Goal: Task Accomplishment & Management: Use online tool/utility

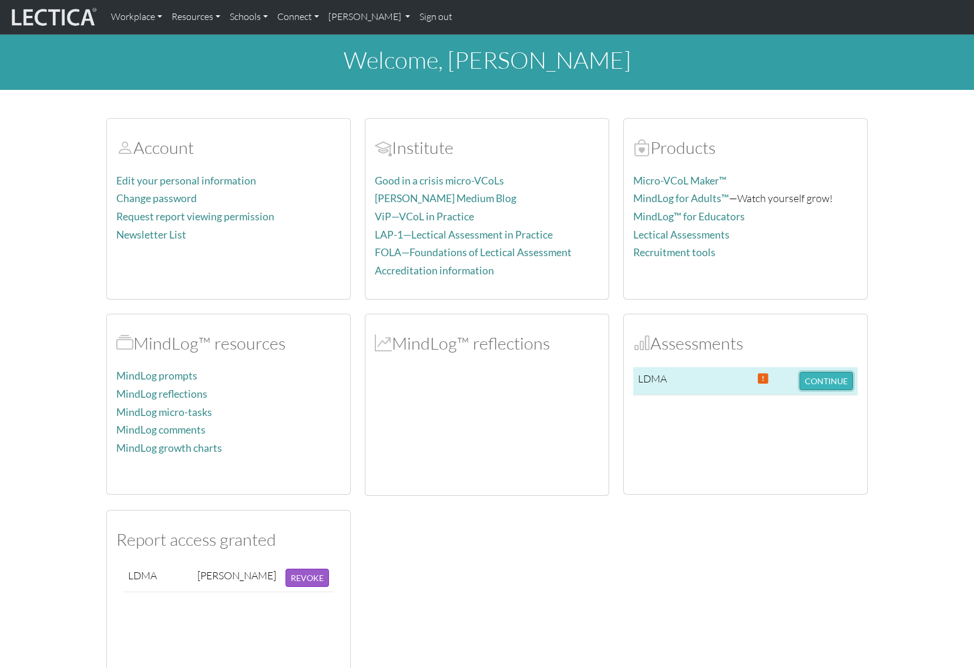
click at [822, 386] on button "CONTINUE" at bounding box center [825, 381] width 53 height 18
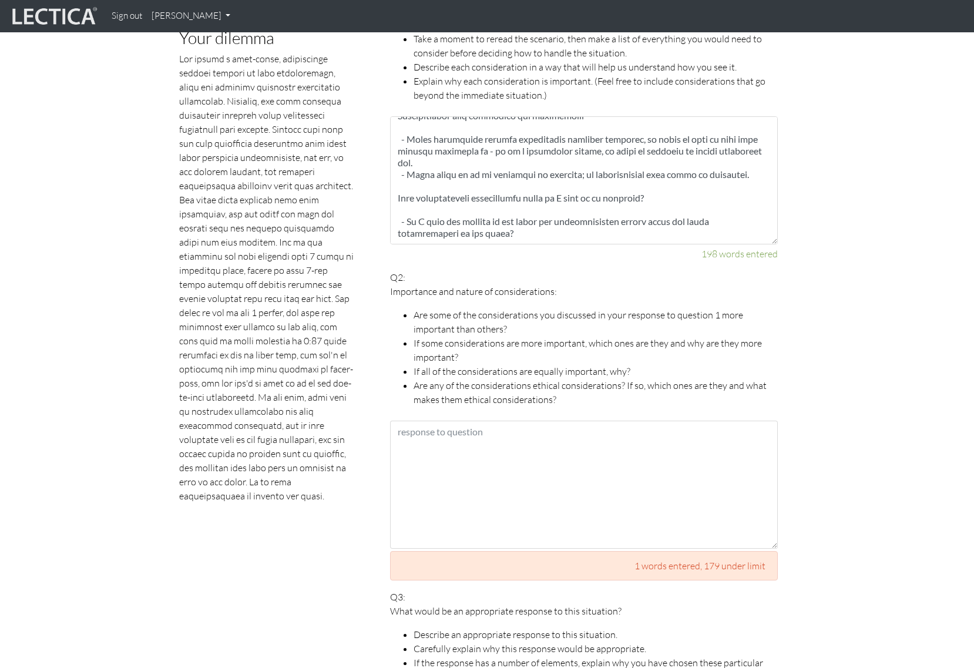
scroll to position [736, 0]
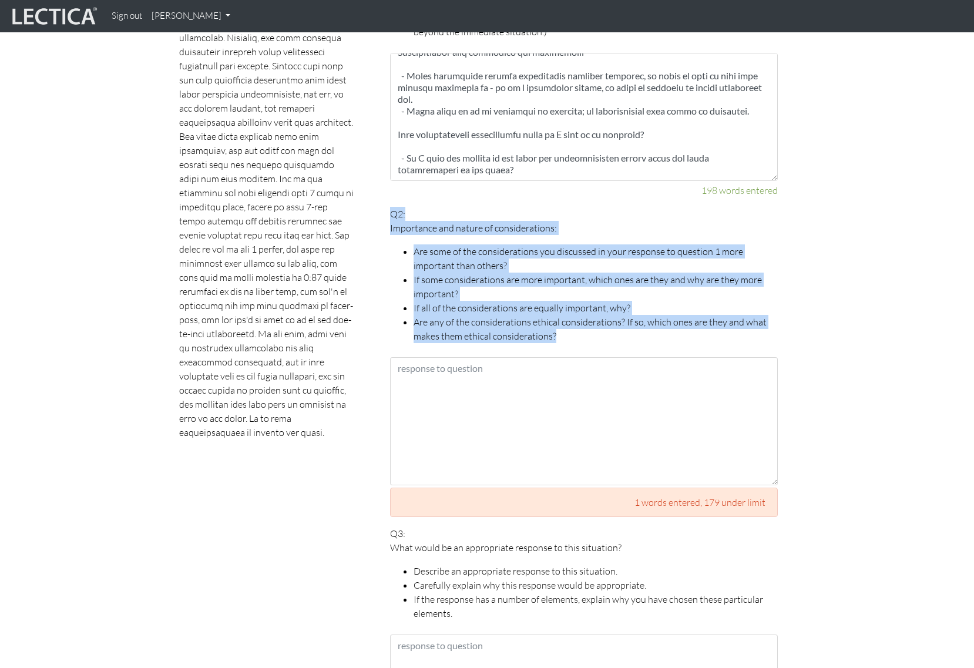
drag, startPoint x: 393, startPoint y: 200, endPoint x: 635, endPoint y: 314, distance: 268.0
click at [635, 318] on p "Q2: Importance and nature of considerations: Are some of the considerations you…" at bounding box center [584, 275] width 388 height 136
copy p "Q2: Importance and nature of considerations: Are some of the considerations you…"
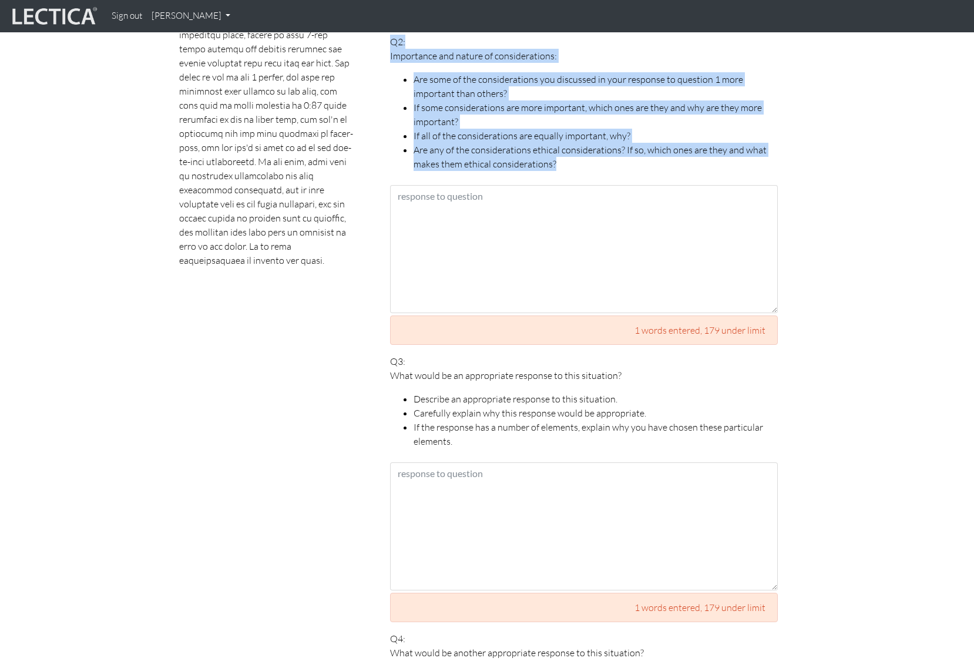
scroll to position [1000, 0]
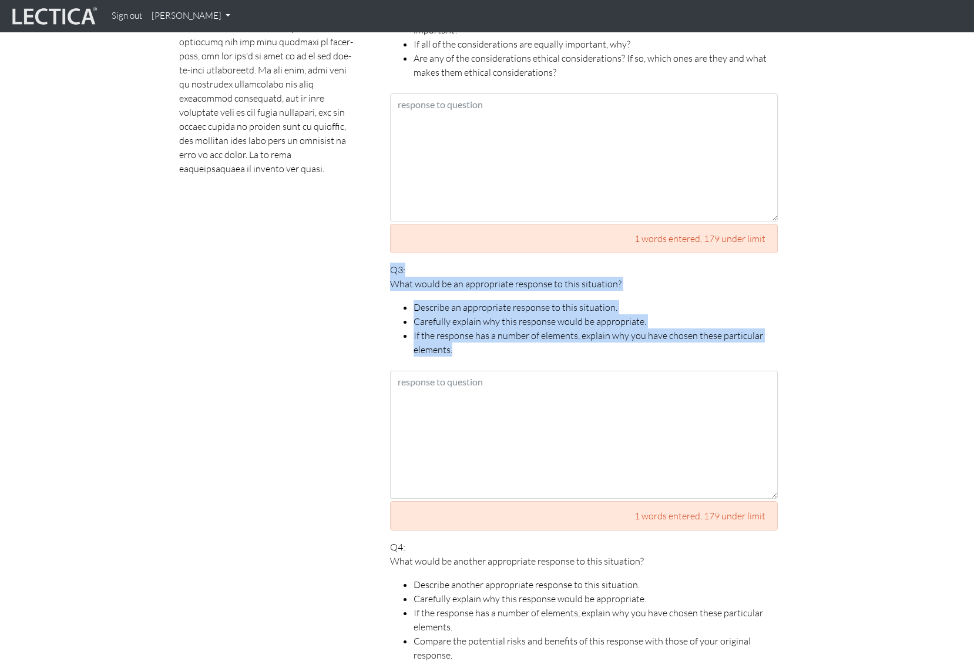
drag, startPoint x: 391, startPoint y: 255, endPoint x: 557, endPoint y: 331, distance: 182.7
click at [557, 331] on p "Q3: What would be an appropriate response to this situation? Describe an approp…" at bounding box center [584, 310] width 388 height 94
copy p "Q3: What would be an appropriate response to this situation? Describe an approp…"
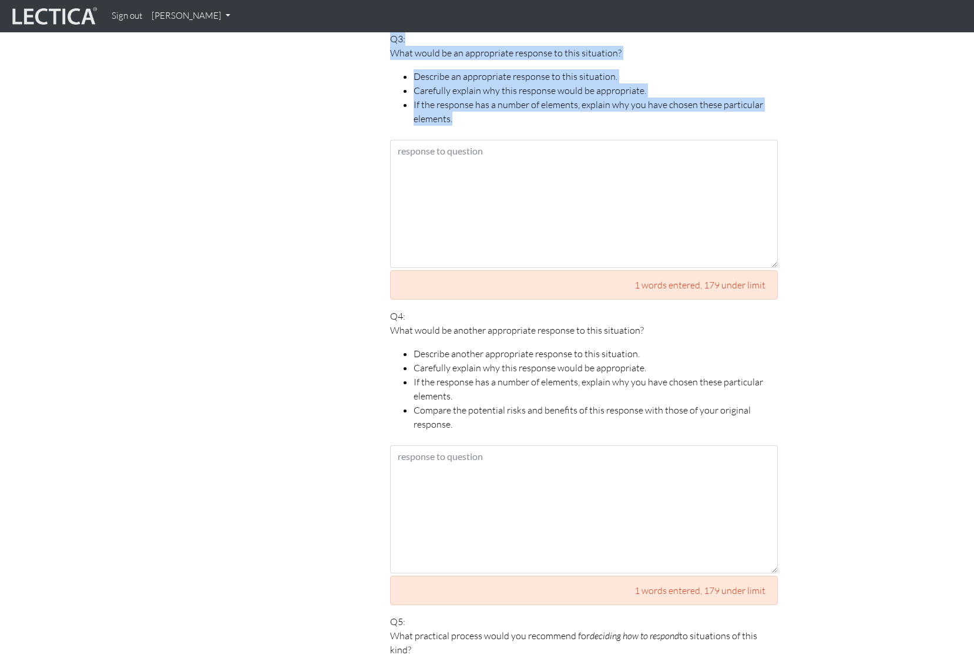
scroll to position [1324, 0]
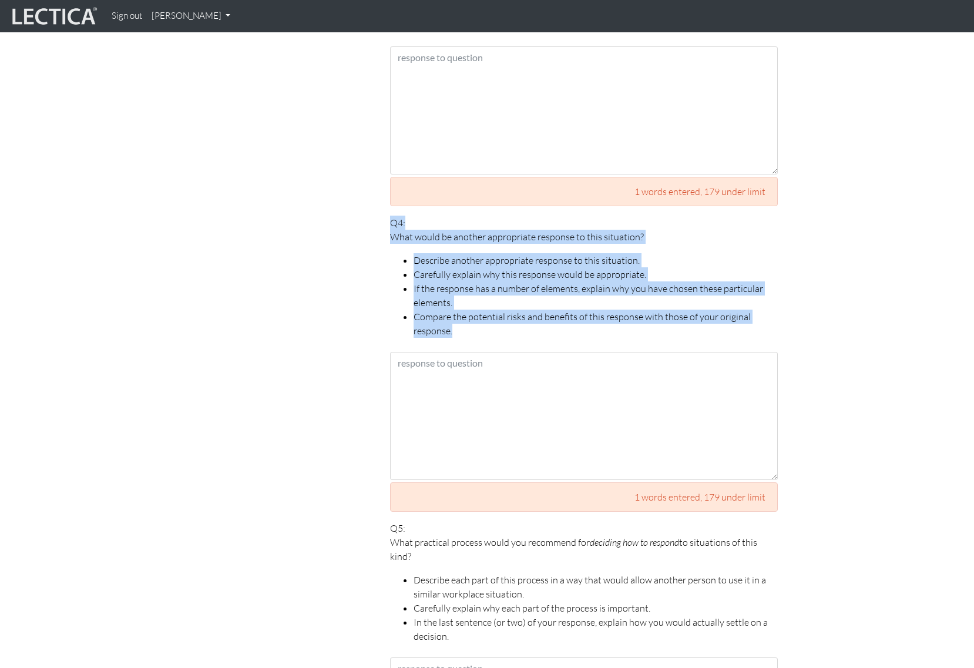
drag, startPoint x: 391, startPoint y: 209, endPoint x: 522, endPoint y: 317, distance: 169.9
click at [522, 317] on p "Q4: What would be another appropriate response to this situation? Describe anot…" at bounding box center [584, 277] width 388 height 122
copy p "Q4: What would be another appropriate response to this situation? Describe anot…"
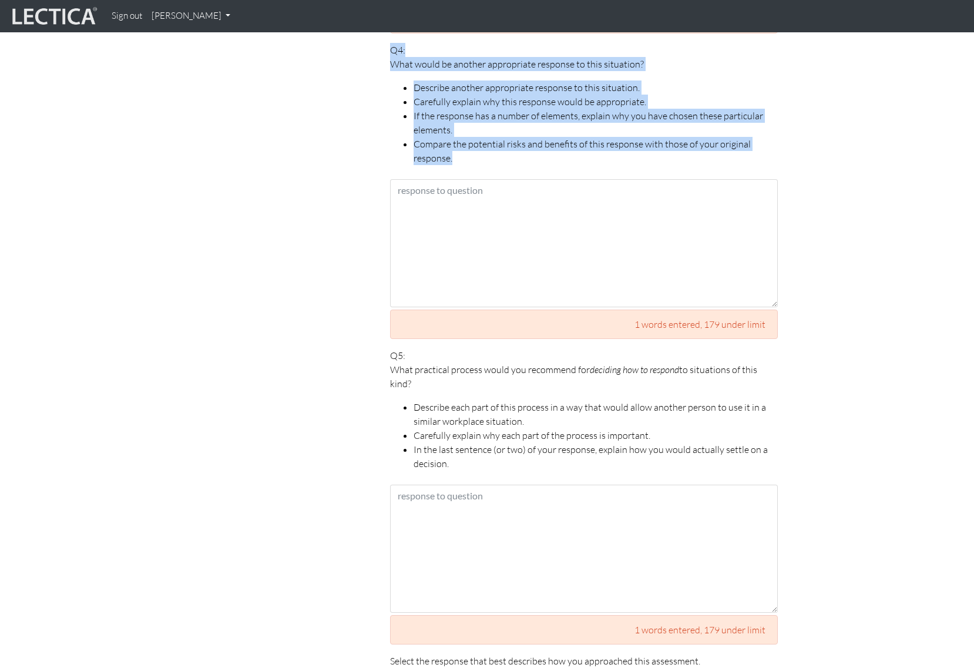
scroll to position [1596, 0]
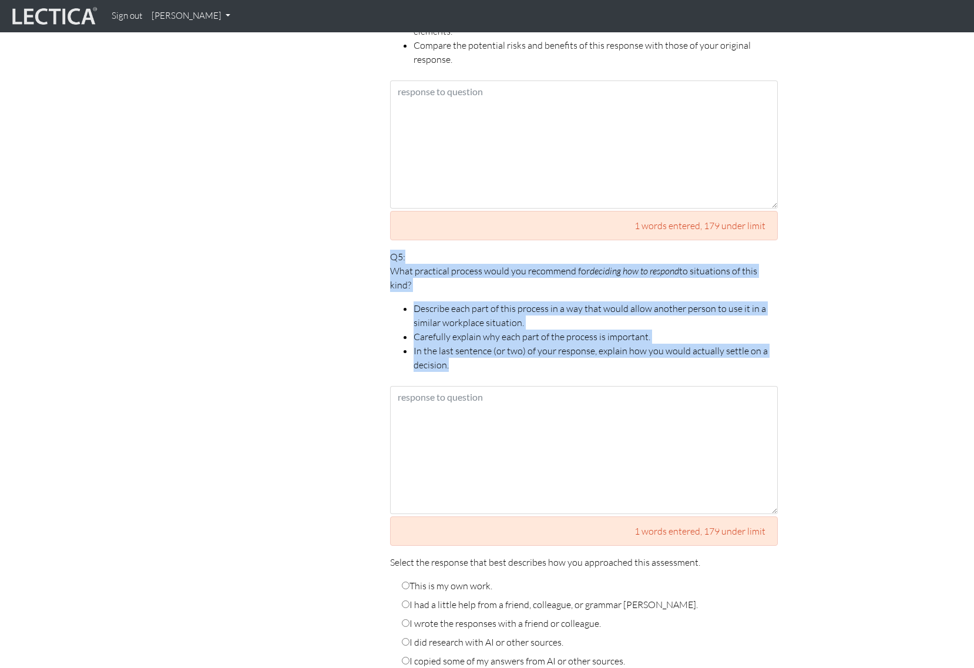
drag, startPoint x: 391, startPoint y: 242, endPoint x: 487, endPoint y: 351, distance: 145.6
click at [486, 352] on p "Q5: What practical process would you recommend for deciding how to respond to s…" at bounding box center [584, 311] width 388 height 122
copy p "Q5: What practical process would you recommend for deciding how to respond to s…"
